Goal: Task Accomplishment & Management: Complete application form

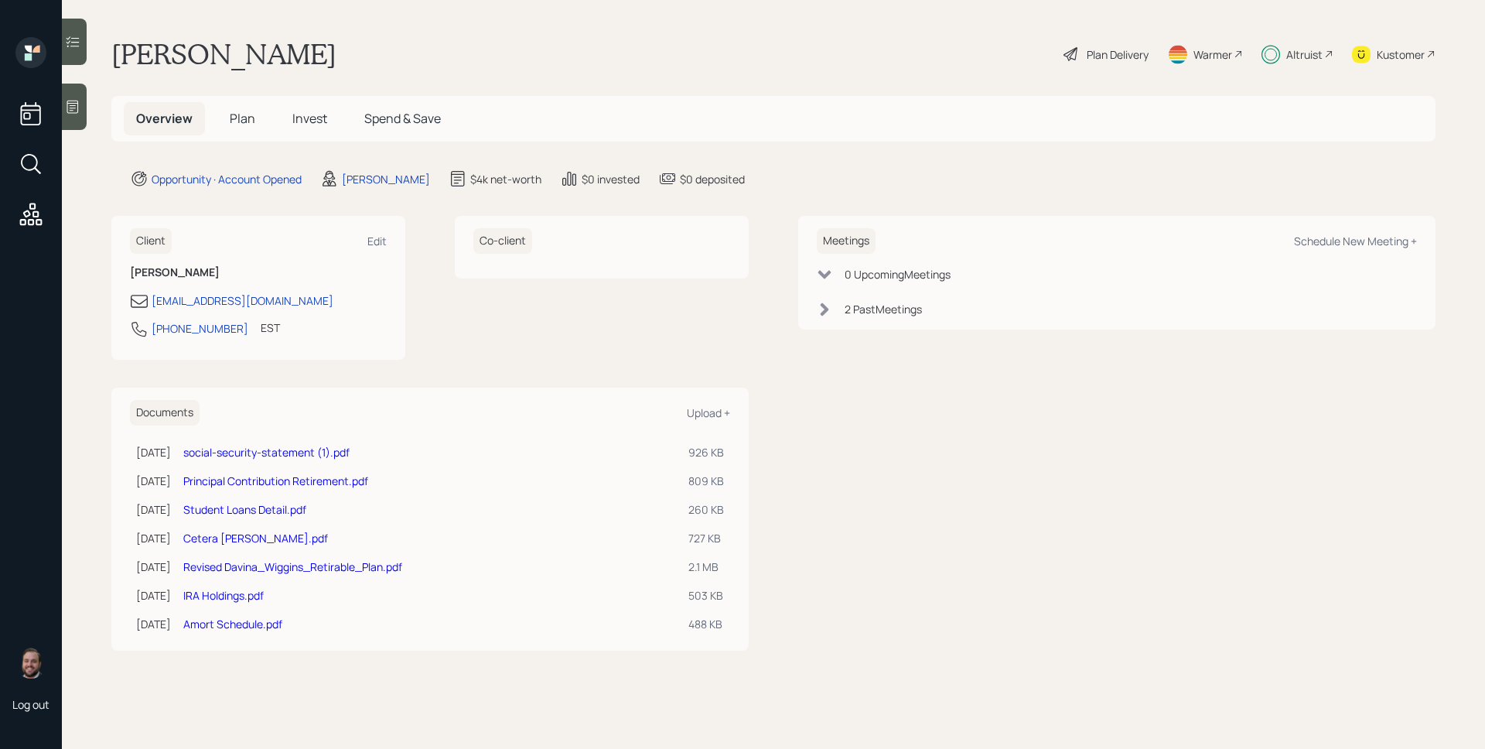
click at [1313, 51] on div "Altruist" at bounding box center [1304, 54] width 36 height 16
click at [231, 115] on span "Plan" at bounding box center [243, 118] width 26 height 17
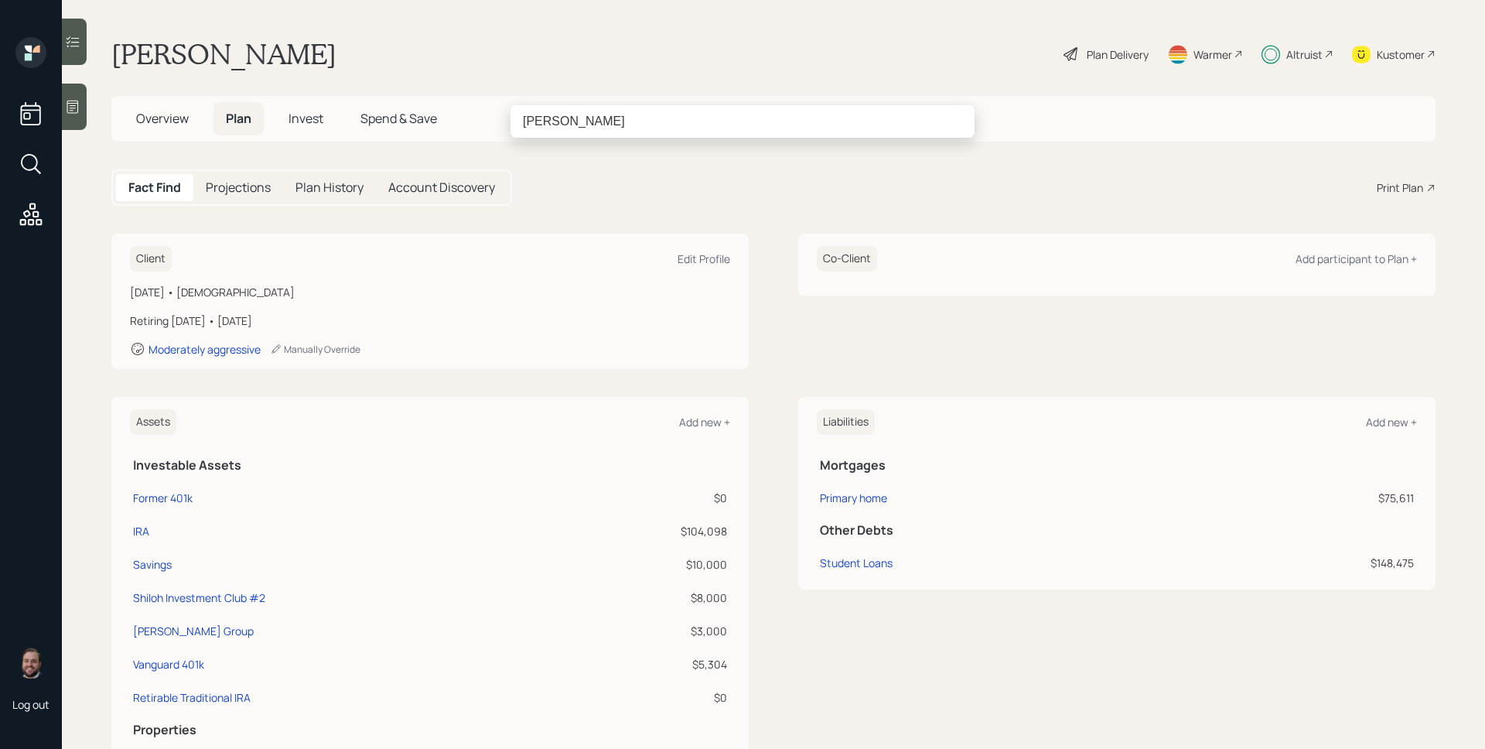
type input "[PERSON_NAME]"
click at [628, 124] on input "[PERSON_NAME]" at bounding box center [743, 121] width 464 height 32
click at [627, 124] on input "[PERSON_NAME]" at bounding box center [743, 121] width 464 height 32
click at [626, 124] on input "[PERSON_NAME]" at bounding box center [743, 121] width 464 height 32
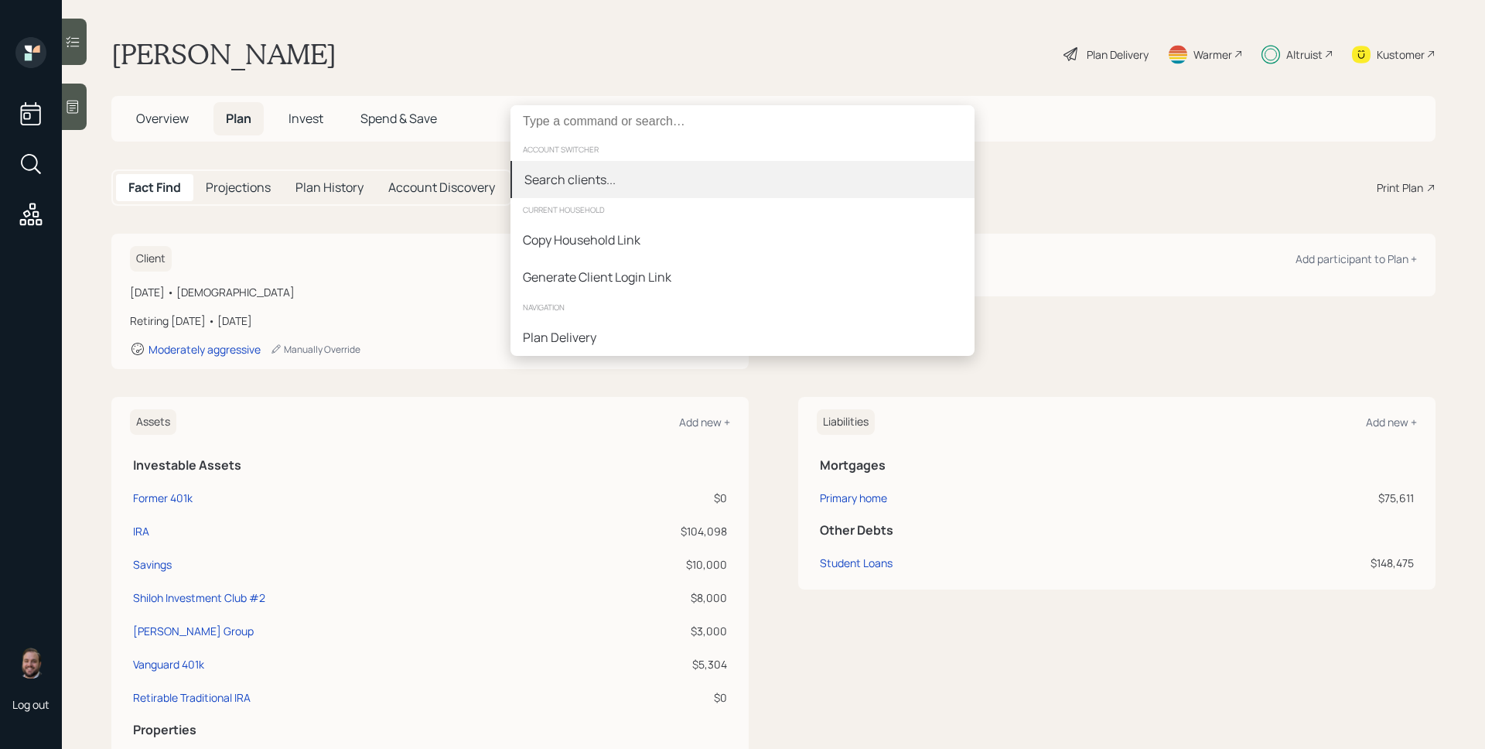
paste input "[EMAIL_ADDRESS][DOMAIN_NAME]"
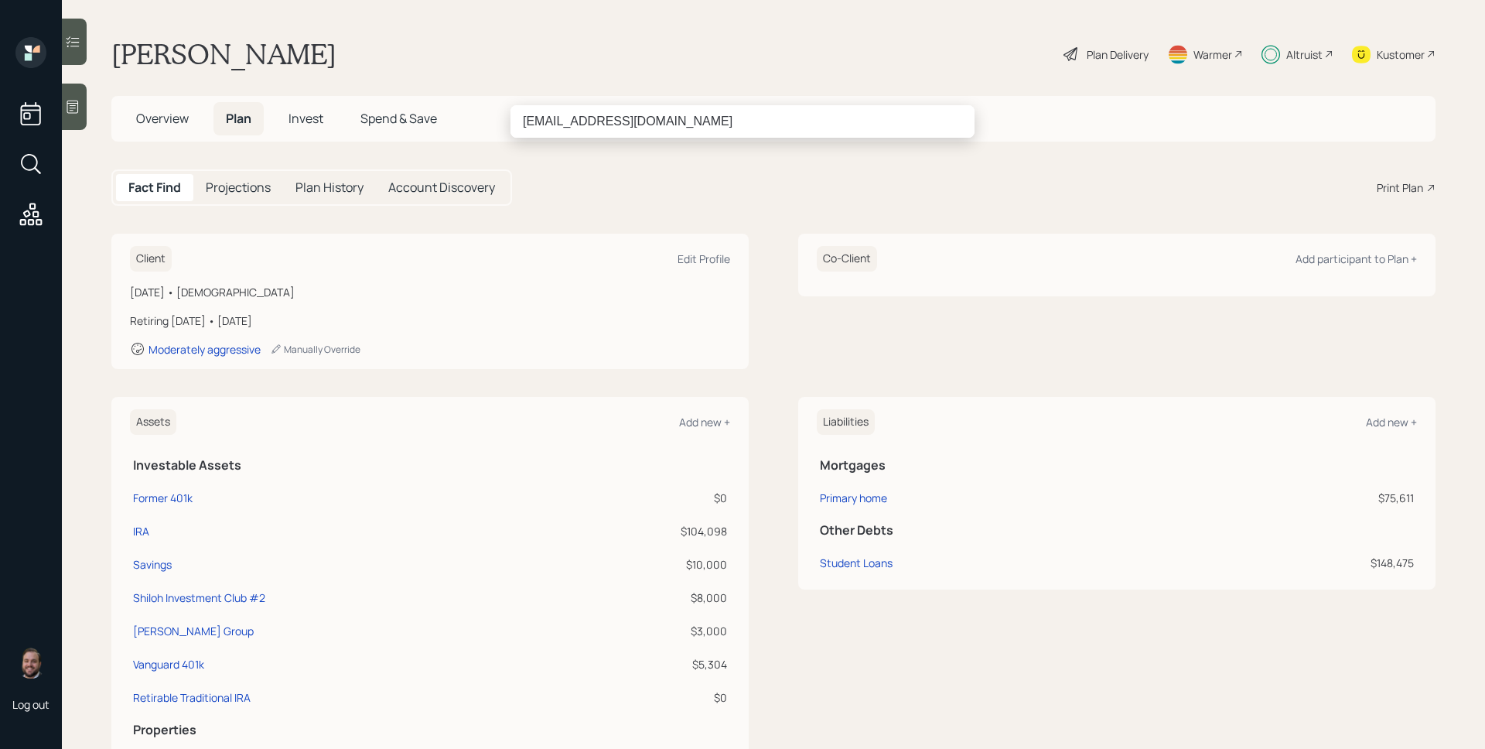
type input "[EMAIL_ADDRESS][DOMAIN_NAME]"
